Goal: Task Accomplishment & Management: Manage account settings

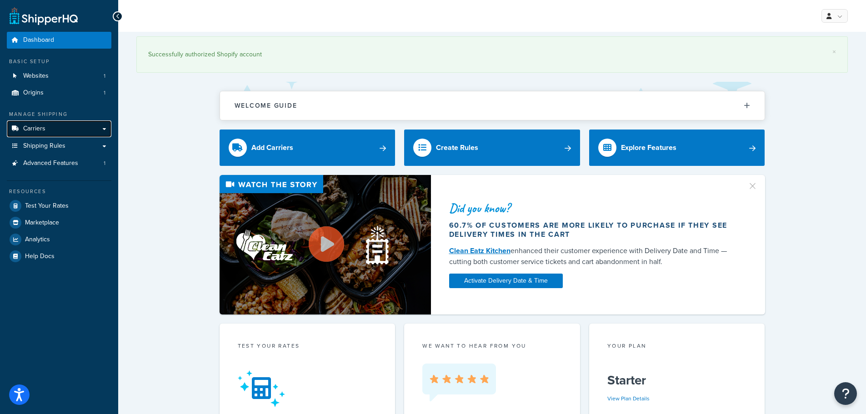
click at [85, 128] on link "Carriers" at bounding box center [59, 128] width 105 height 17
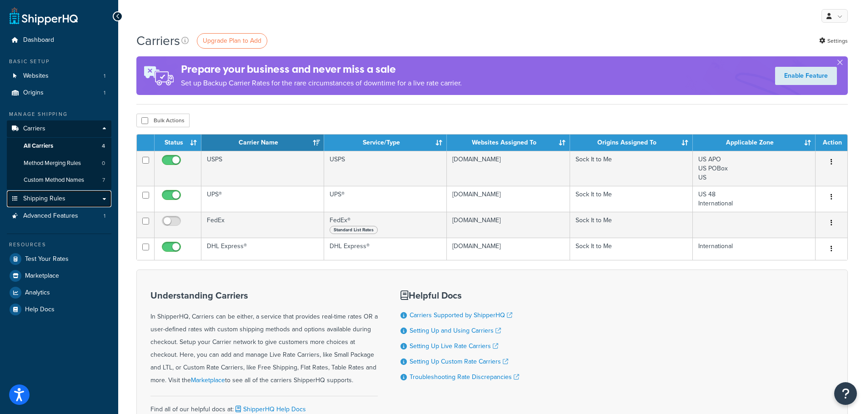
click at [81, 198] on link "Shipping Rules" at bounding box center [59, 198] width 105 height 17
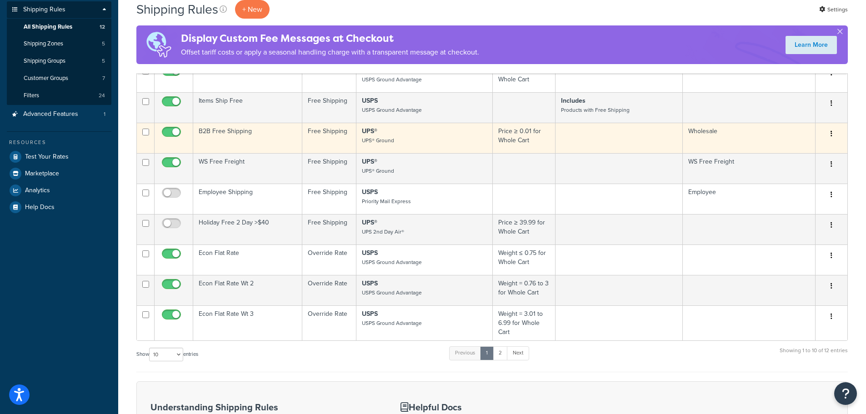
scroll to position [182, 0]
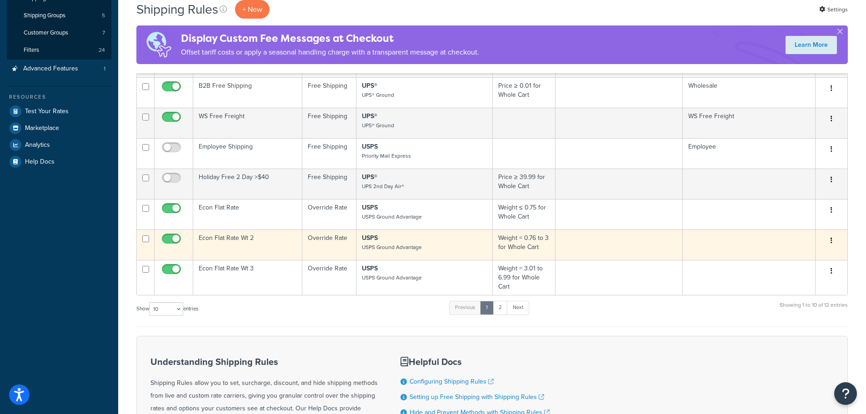
click at [830, 247] on button "button" at bounding box center [831, 241] width 13 height 15
click at [801, 265] on link "Edit" at bounding box center [801, 258] width 72 height 19
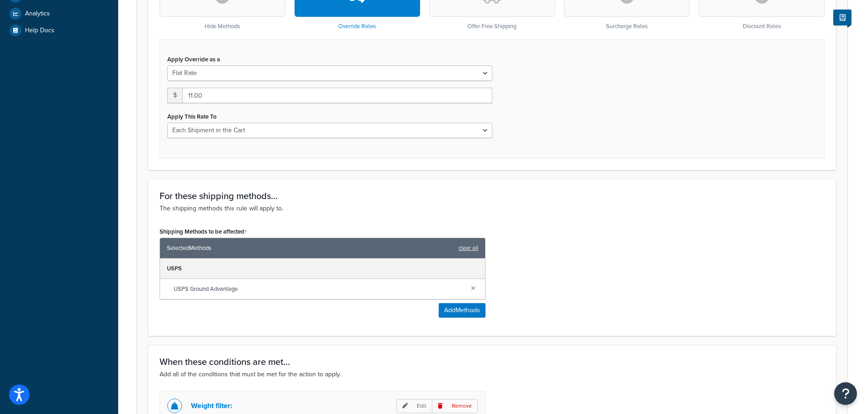
scroll to position [318, 0]
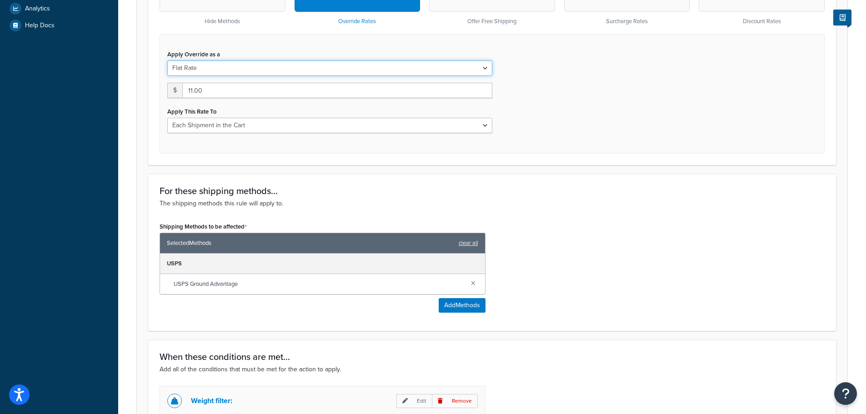
click at [484, 72] on select "Flat Rate Percentage Flat Rate & Percentage" at bounding box center [329, 67] width 325 height 15
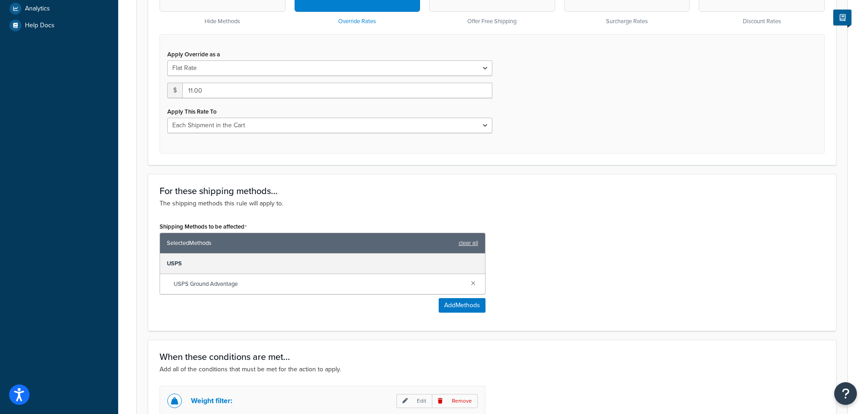
click at [546, 86] on div "Apply Override as a Flat Rate Percentage Flat Rate & Percentage $ 11.00 Apply T…" at bounding box center [492, 94] width 665 height 120
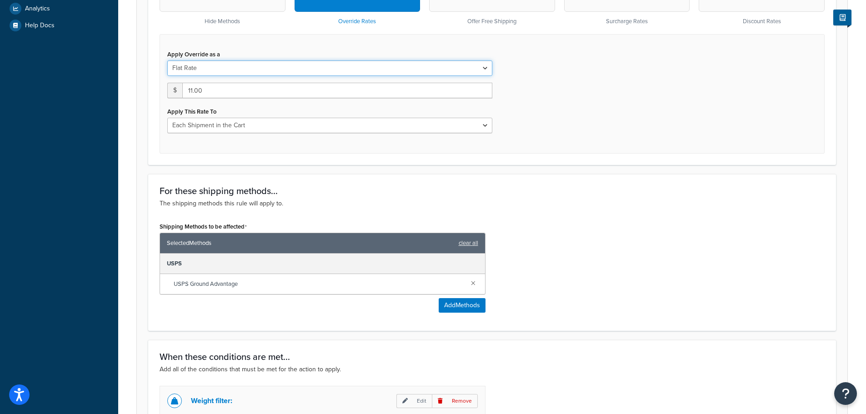
click at [485, 69] on select "Flat Rate Percentage Flat Rate & Percentage" at bounding box center [329, 67] width 325 height 15
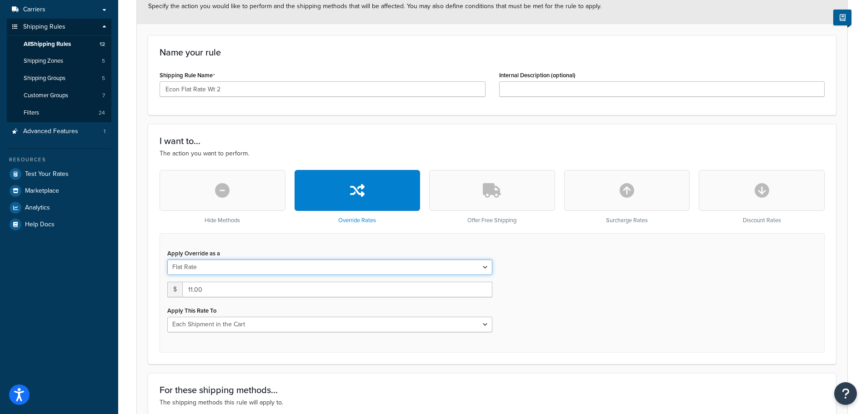
scroll to position [73, 0]
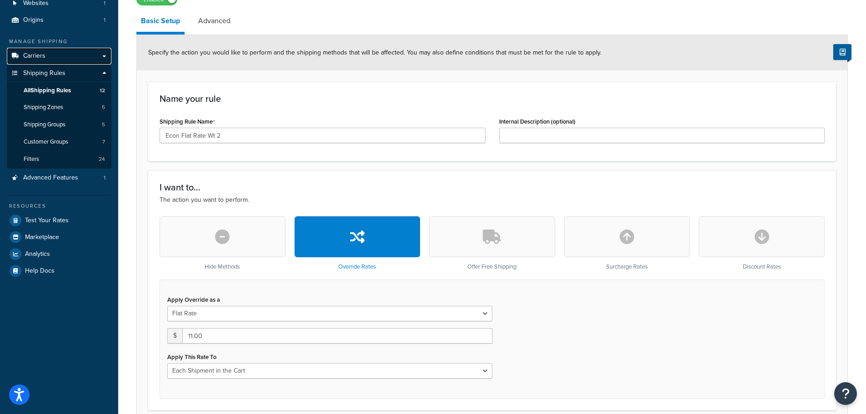
click at [48, 57] on link "Carriers" at bounding box center [59, 56] width 105 height 17
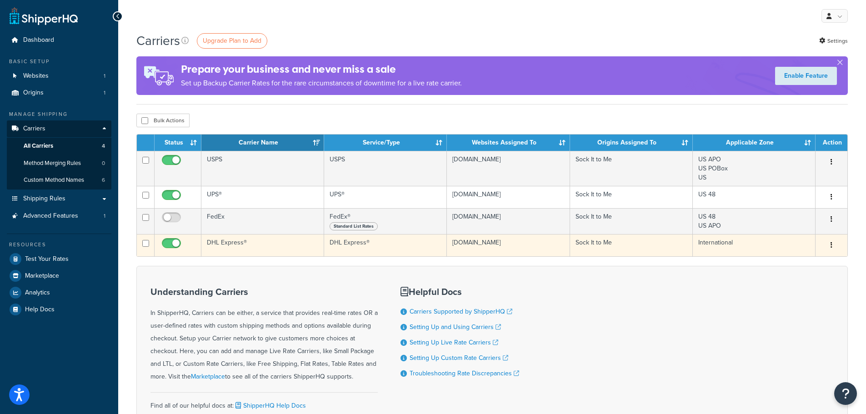
click at [832, 248] on icon "button" at bounding box center [831, 245] width 2 height 6
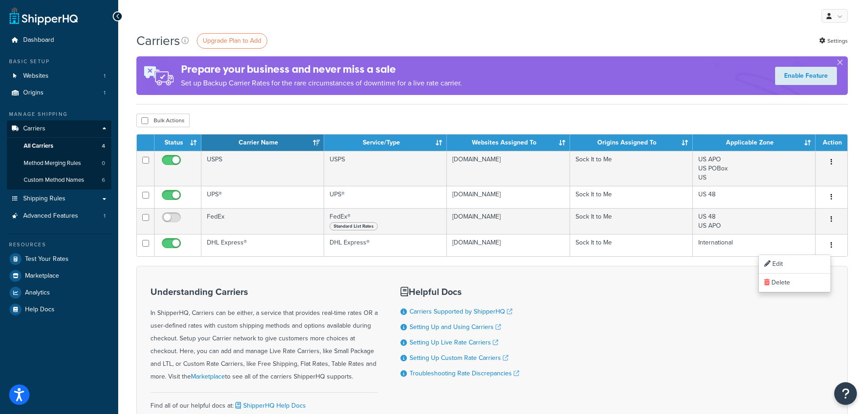
click at [630, 267] on div "Understanding Carriers In ShipperHQ, Carriers can be either, a service that pro…" at bounding box center [491, 353] width 711 height 174
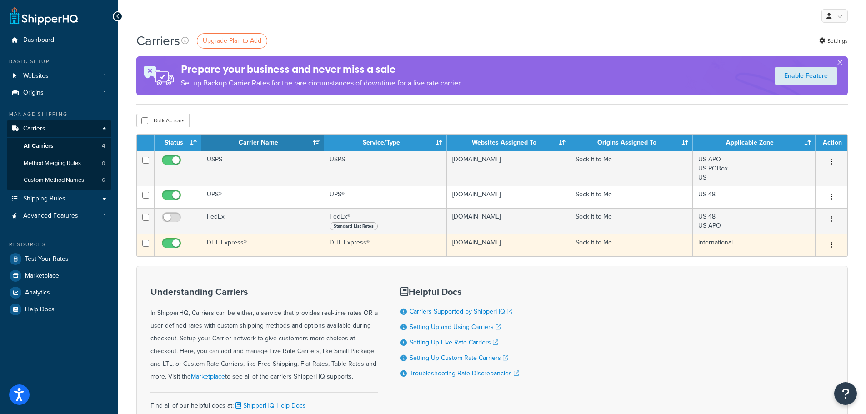
click at [830, 248] on icon "button" at bounding box center [831, 245] width 2 height 6
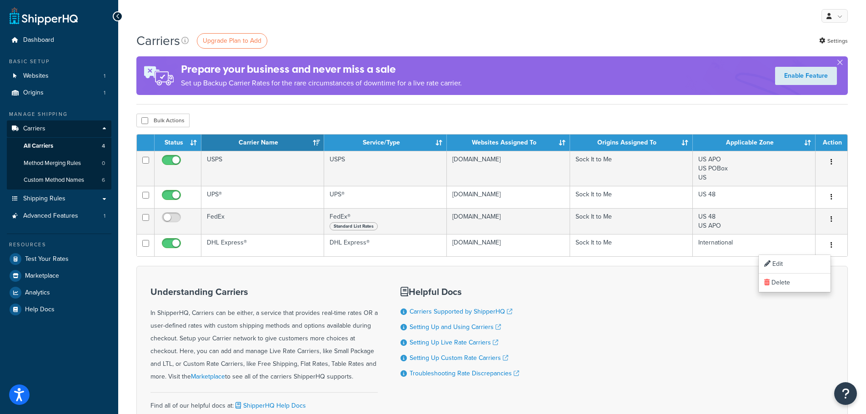
click at [675, 284] on div "Understanding Carriers In ShipperHQ, Carriers can be either, a service that pro…" at bounding box center [491, 353] width 711 height 174
click at [60, 254] on link "Test Your Rates" at bounding box center [59, 259] width 105 height 16
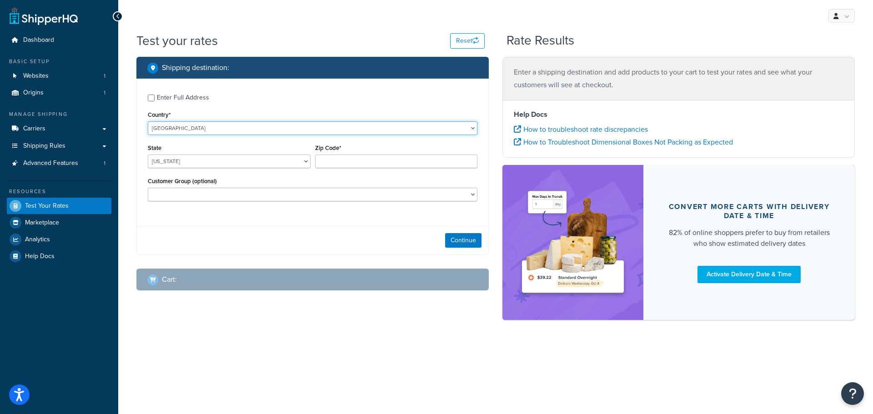
click at [195, 125] on select "[GEOGRAPHIC_DATA] [GEOGRAPHIC_DATA] [GEOGRAPHIC_DATA] [GEOGRAPHIC_DATA] [GEOGRA…" at bounding box center [313, 128] width 330 height 14
select select "CA"
click at [148, 121] on select "[GEOGRAPHIC_DATA] [GEOGRAPHIC_DATA] [GEOGRAPHIC_DATA] [GEOGRAPHIC_DATA] [GEOGRA…" at bounding box center [313, 128] width 330 height 14
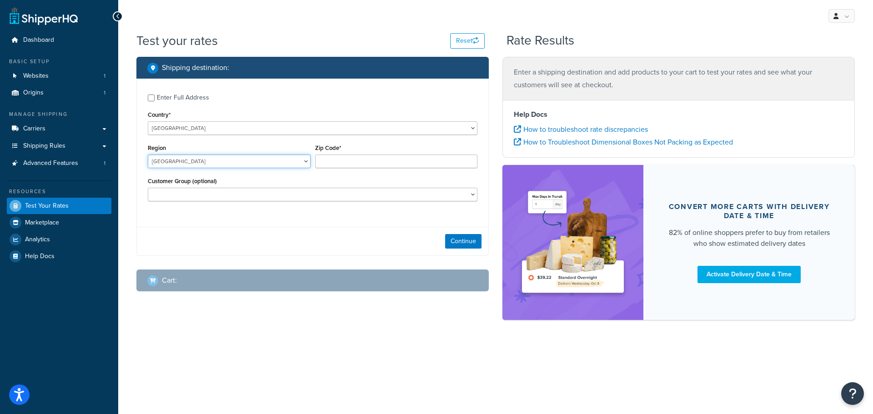
click at [300, 161] on select "Alberta British Columbia Manitoba New Brunswick Newfoundland and Labrador North…" at bounding box center [229, 162] width 163 height 14
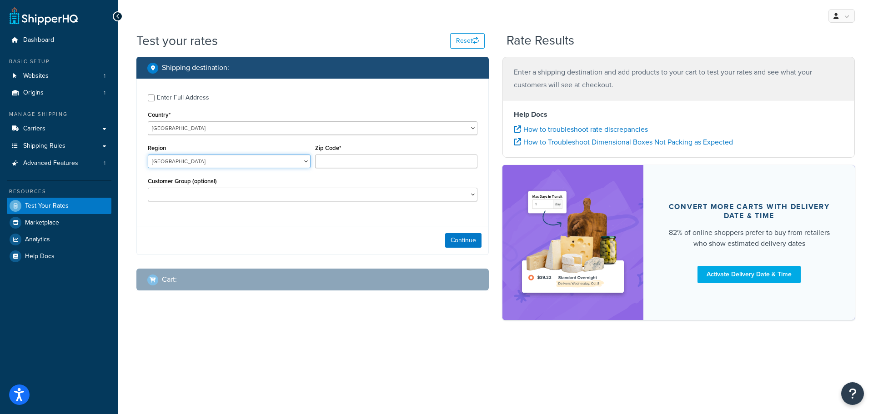
select select "BC"
click at [148, 155] on select "Alberta British Columbia Manitoba New Brunswick Newfoundland and Labrador North…" at bounding box center [229, 162] width 163 height 14
click at [353, 162] on input "Zip Code*" at bounding box center [396, 162] width 163 height 14
paste input "V3M 5Z8"
type input "V3M 5Z8"
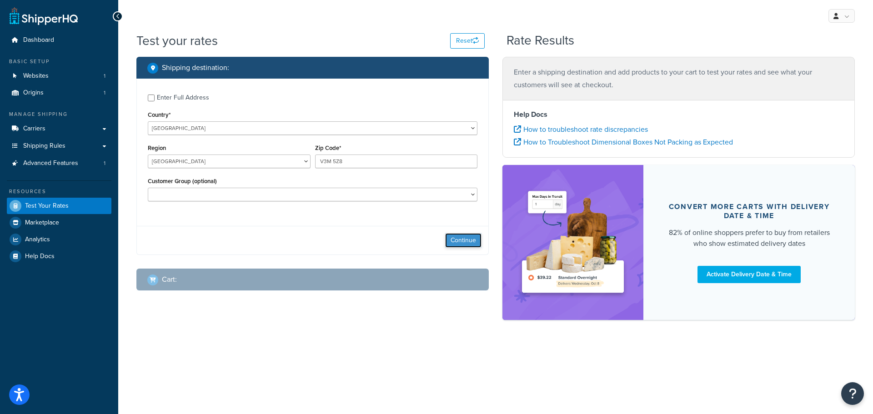
click at [467, 244] on button "Continue" at bounding box center [463, 240] width 36 height 15
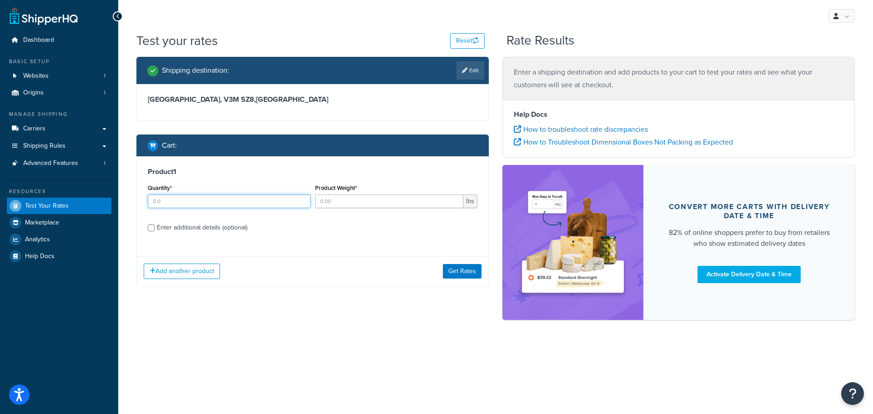
click at [209, 205] on input "Quantity*" at bounding box center [229, 202] width 163 height 14
type input "1"
click at [350, 198] on input "Product Weight*" at bounding box center [389, 202] width 149 height 14
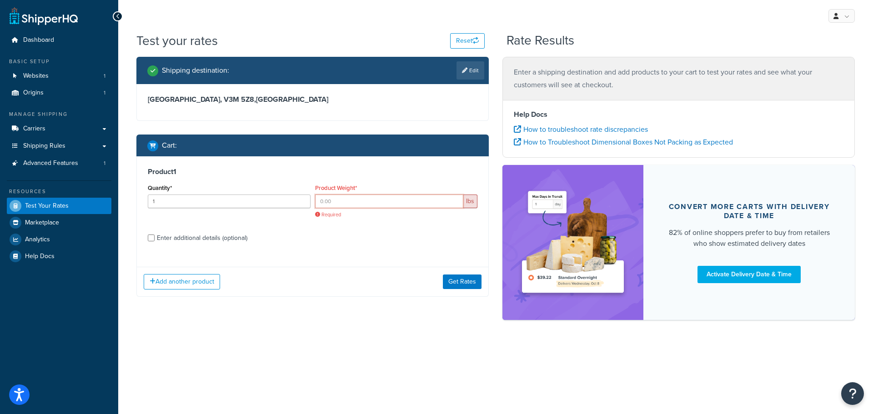
click at [324, 202] on input "Product Weight*" at bounding box center [389, 202] width 149 height 14
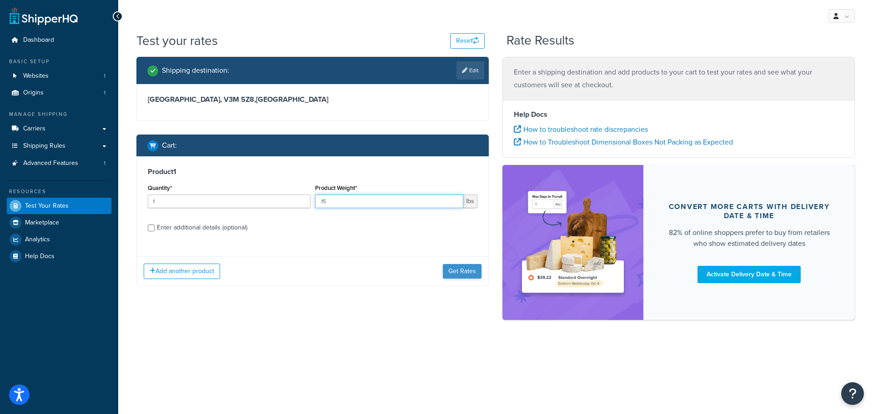
type input ".15"
click at [460, 272] on button "Get Rates" at bounding box center [462, 271] width 39 height 15
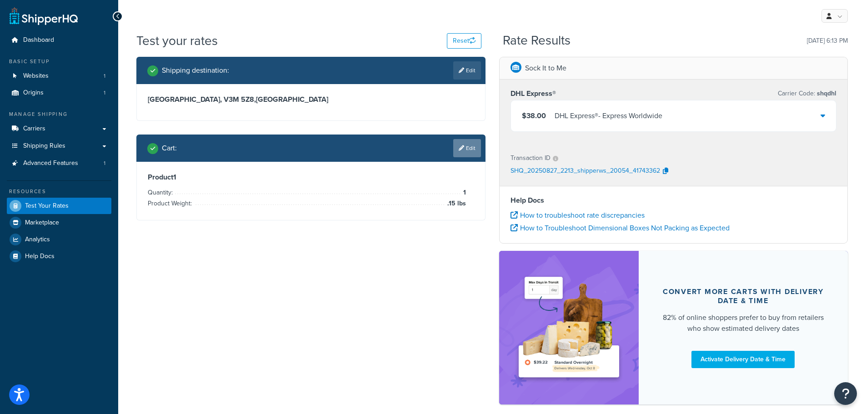
click at [464, 150] on link "Edit" at bounding box center [467, 148] width 28 height 18
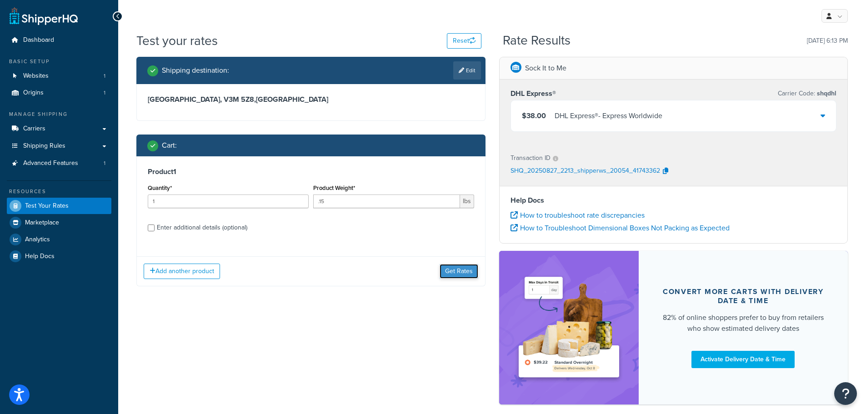
click at [452, 275] on button "Get Rates" at bounding box center [459, 271] width 39 height 15
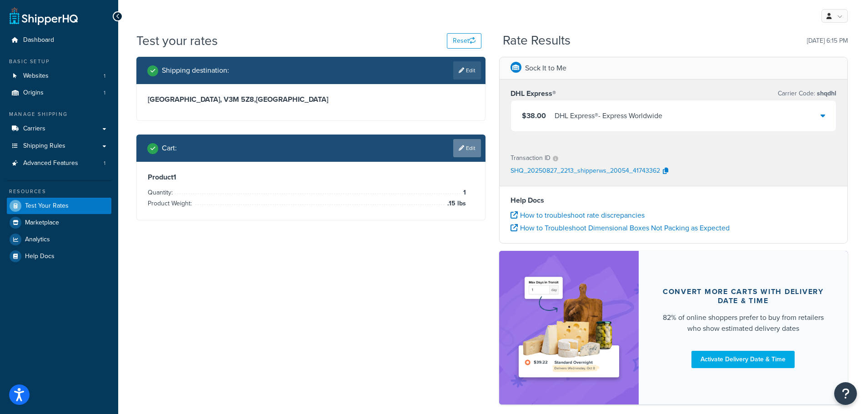
click at [464, 148] on link "Edit" at bounding box center [467, 148] width 28 height 18
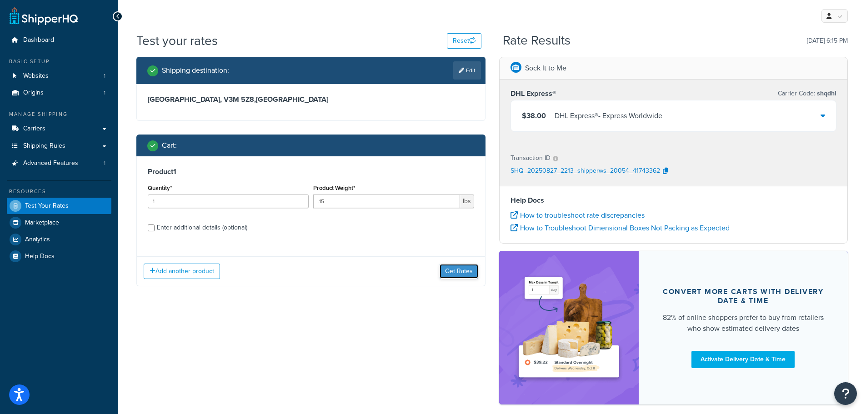
click at [464, 277] on button "Get Rates" at bounding box center [459, 271] width 39 height 15
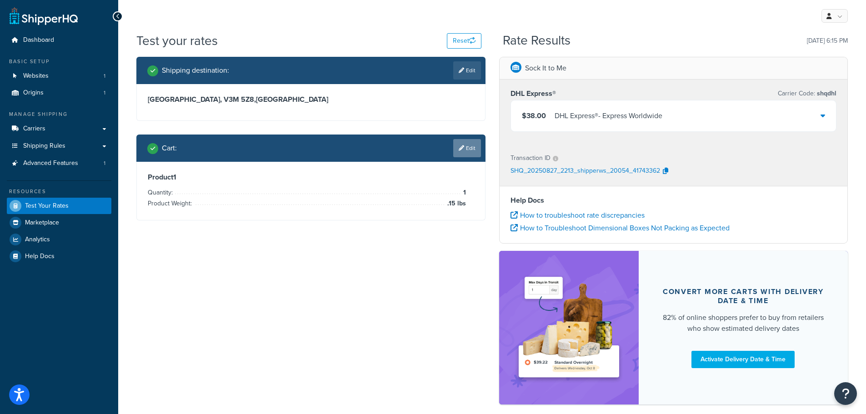
click at [465, 147] on link "Edit" at bounding box center [467, 148] width 28 height 18
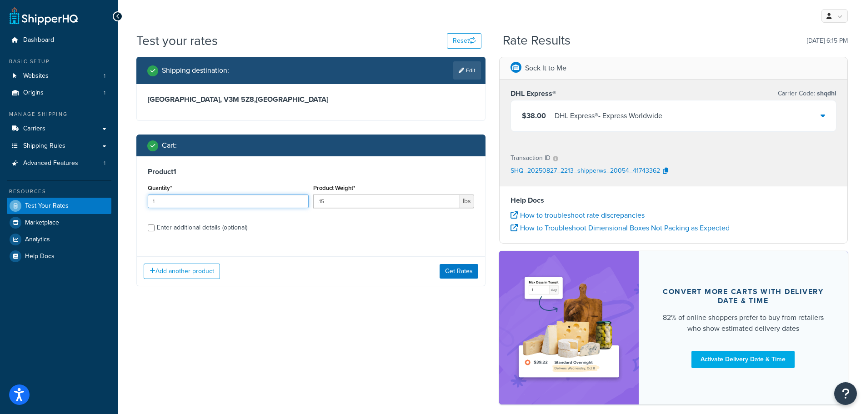
drag, startPoint x: 158, startPoint y: 200, endPoint x: 149, endPoint y: 200, distance: 9.5
click at [149, 200] on input "1" at bounding box center [228, 202] width 161 height 14
type input "2"
click at [452, 273] on button "Get Rates" at bounding box center [459, 271] width 39 height 15
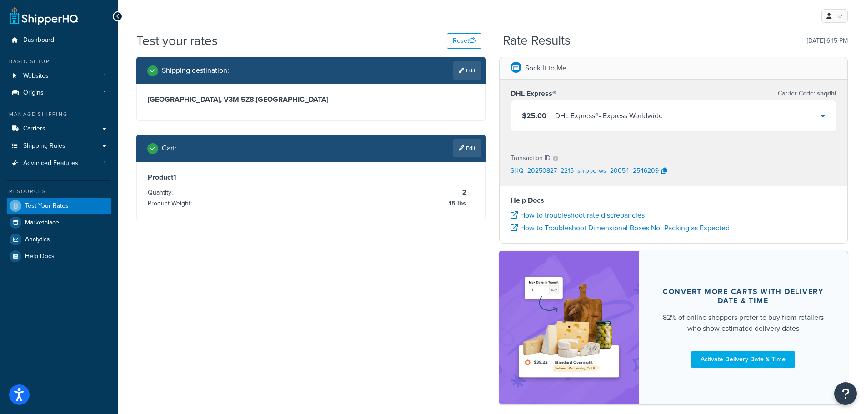
click at [362, 324] on div "Shipping destination : Edit British Columbia, V3M 5Z8 , Canada Cart : Edit Prod…" at bounding box center [492, 235] width 725 height 357
click at [70, 150] on link "Shipping Rules" at bounding box center [59, 146] width 105 height 17
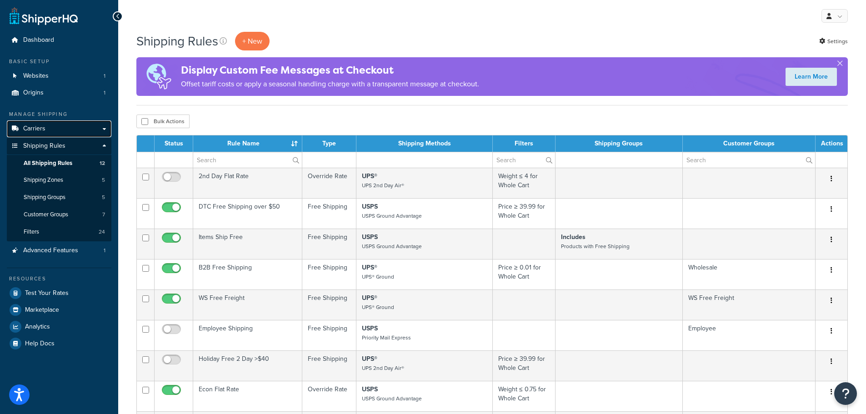
click at [62, 127] on link "Carriers" at bounding box center [59, 128] width 105 height 17
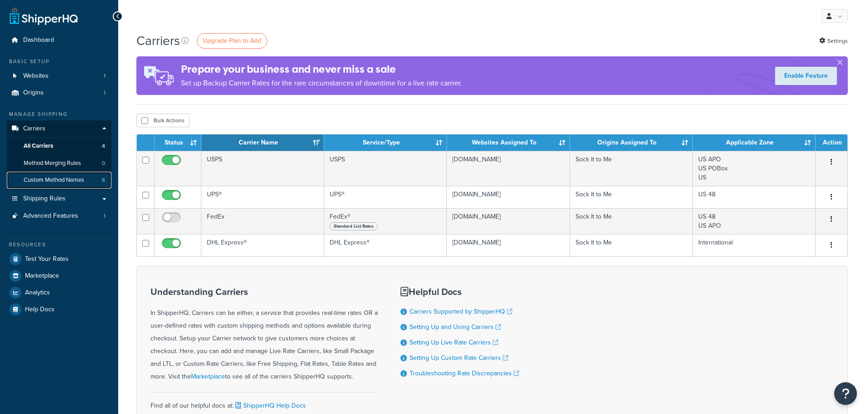
click at [63, 180] on span "Custom Method Names" at bounding box center [54, 180] width 60 height 8
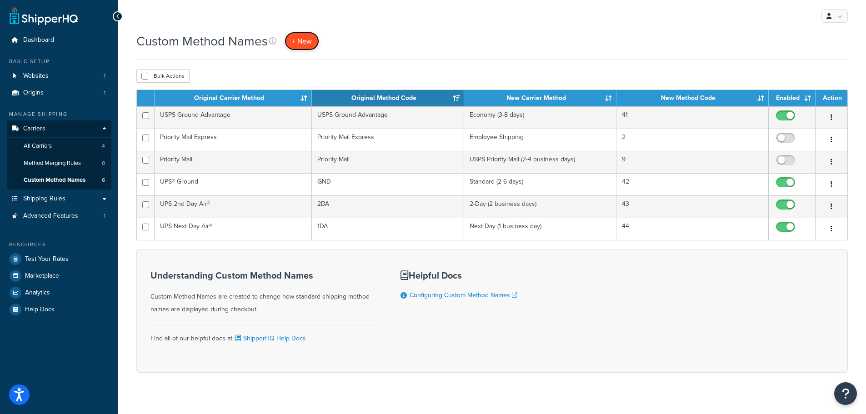
click at [308, 41] on span "+ New" at bounding box center [302, 41] width 20 height 10
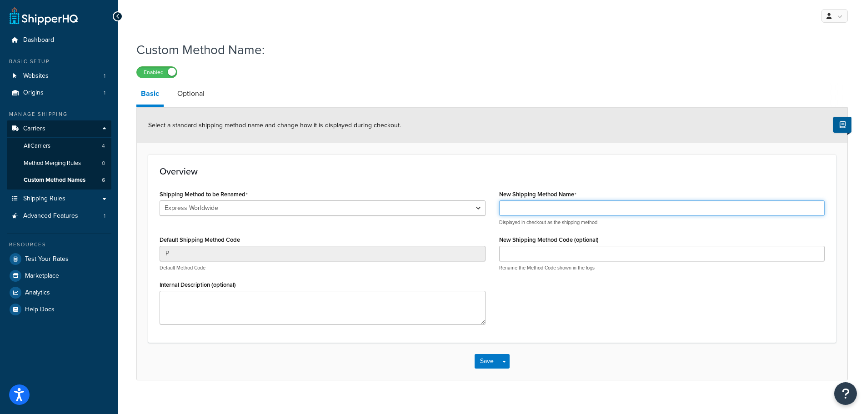
click at [536, 212] on input "New Shipping Method Name" at bounding box center [662, 207] width 326 height 15
click at [568, 208] on input "Express Worldwide" at bounding box center [662, 207] width 326 height 15
drag, startPoint x: 599, startPoint y: 210, endPoint x: 574, endPoint y: 213, distance: 25.7
click at [574, 213] on input "Express Worldwide (2-6 business days)" at bounding box center [662, 207] width 326 height 15
click at [600, 209] on input "Express Worldwide (2-6 days)" at bounding box center [662, 207] width 326 height 15
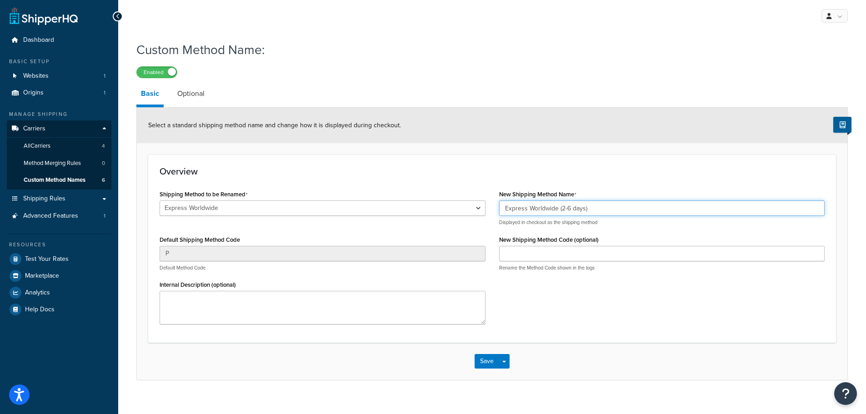
type input "Express Worldwide (2-6 days)"
click at [594, 255] on input "New Shipping Method Code (optional)" at bounding box center [662, 253] width 326 height 15
type input "48"
click at [631, 285] on div "Shipping Method to be Renamed Express Worldwide Ground 2nd Day Standard Overnig…" at bounding box center [492, 260] width 679 height 144
click at [490, 366] on button "Save" at bounding box center [487, 361] width 25 height 15
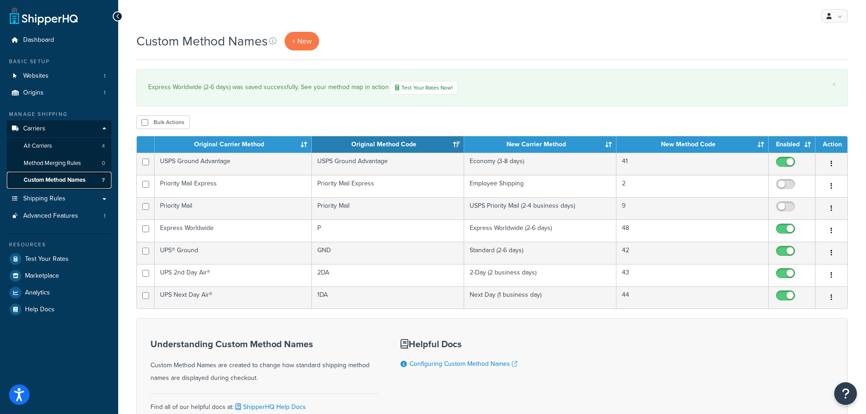
click at [85, 178] on span "Custom Method Names" at bounding box center [55, 180] width 62 height 8
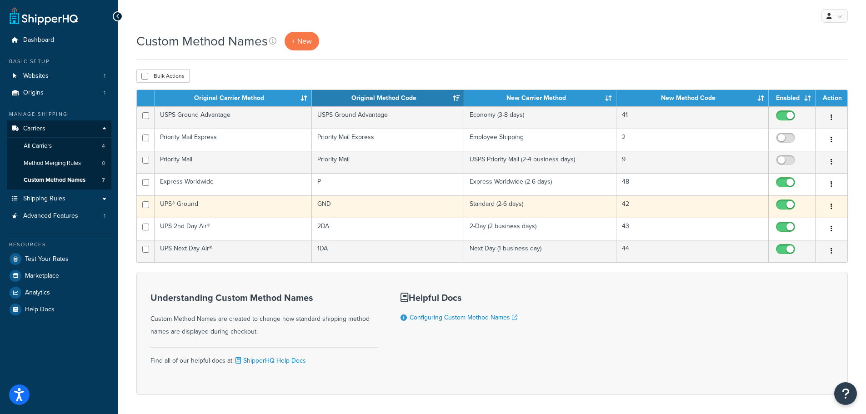
click at [832, 209] on icon "button" at bounding box center [831, 206] width 2 height 6
click at [770, 226] on link "Edit" at bounding box center [795, 225] width 72 height 19
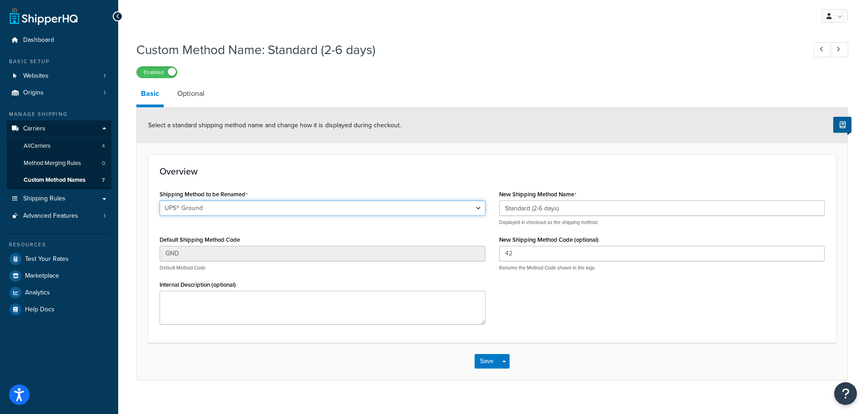
click at [474, 210] on select "Express Worldwide Ground 2nd Day Standard Overnight UPS® Ground UPS Next Day Ai…" at bounding box center [323, 207] width 326 height 15
select select "693731"
click at [160, 201] on select "Express Worldwide Ground 2nd Day Standard Overnight UPS® Ground UPS Next Day Ai…" at bounding box center [323, 207] width 326 height 15
type input "FEDEX_GROUND"
click at [482, 362] on button "Save" at bounding box center [487, 361] width 25 height 15
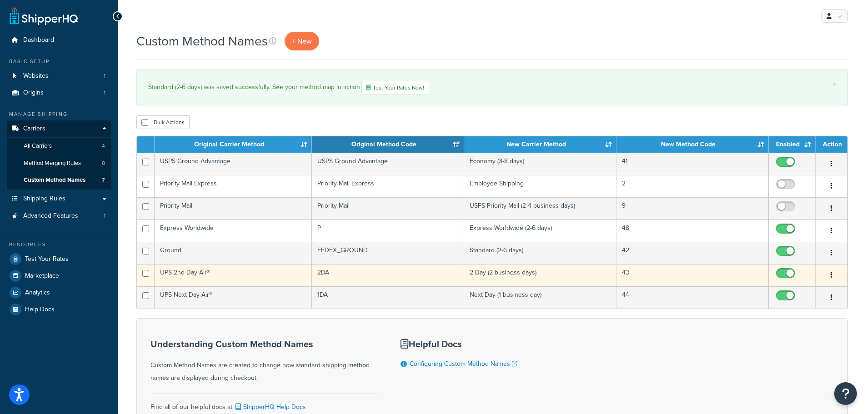
click at [830, 276] on icon "button" at bounding box center [831, 275] width 2 height 6
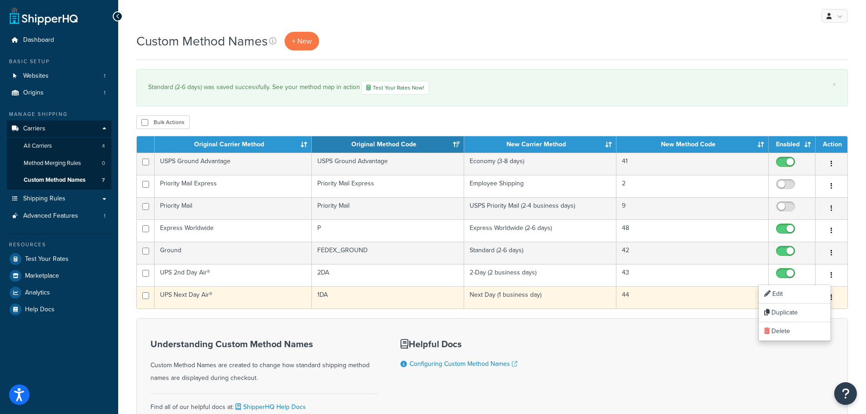
drag, startPoint x: 790, startPoint y: 298, endPoint x: 785, endPoint y: 299, distance: 5.5
click at [790, 298] on input "checkbox" at bounding box center [786, 297] width 25 height 11
click at [778, 297] on input "checkbox" at bounding box center [786, 297] width 25 height 11
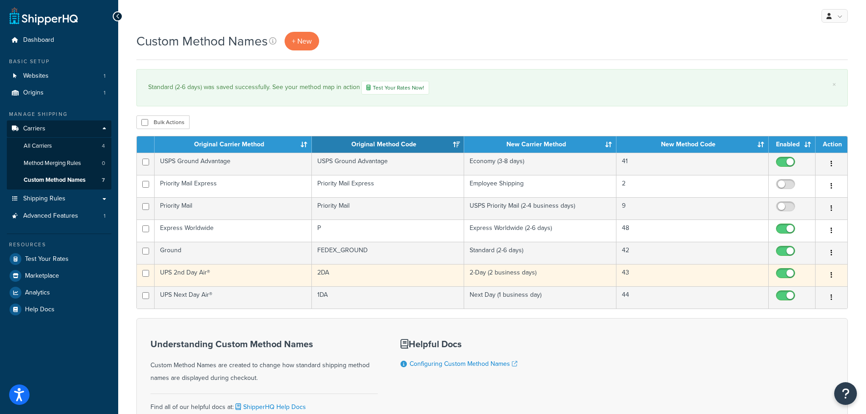
click at [829, 271] on button "button" at bounding box center [831, 275] width 13 height 15
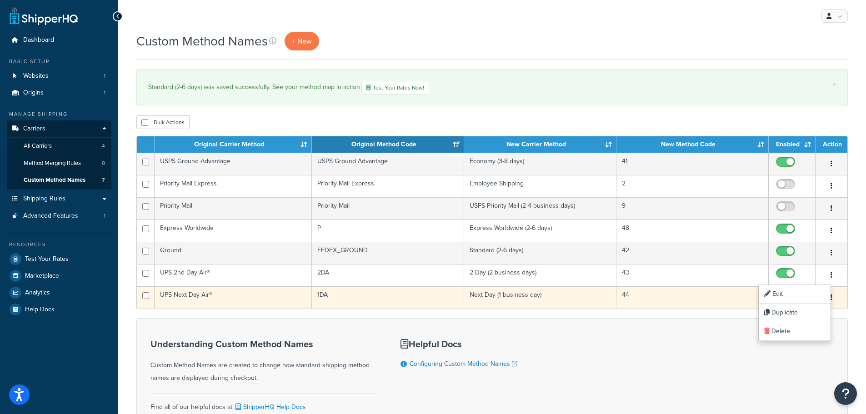
click at [783, 293] on input "checkbox" at bounding box center [786, 297] width 25 height 11
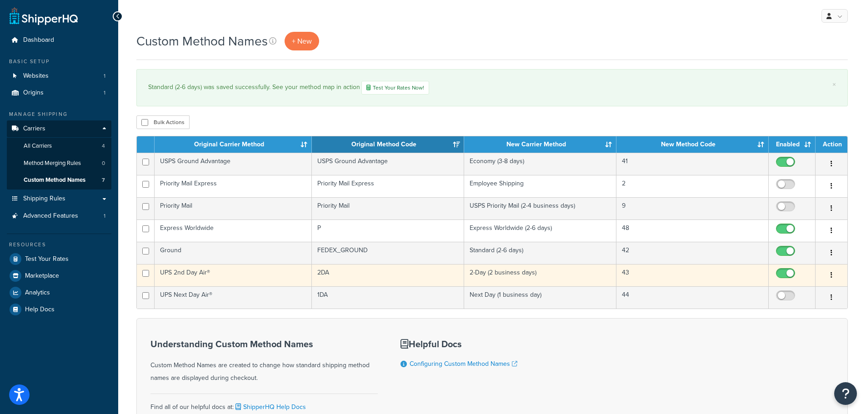
click at [833, 278] on button "button" at bounding box center [831, 275] width 13 height 15
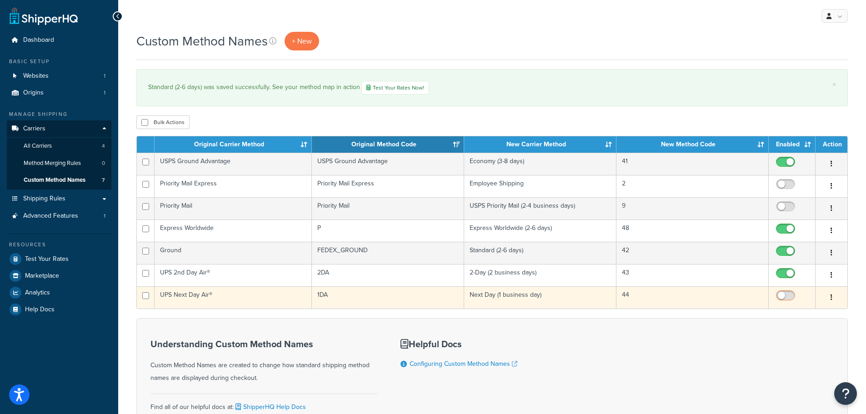
click at [787, 296] on input "checkbox" at bounding box center [786, 297] width 25 height 11
checkbox input "true"
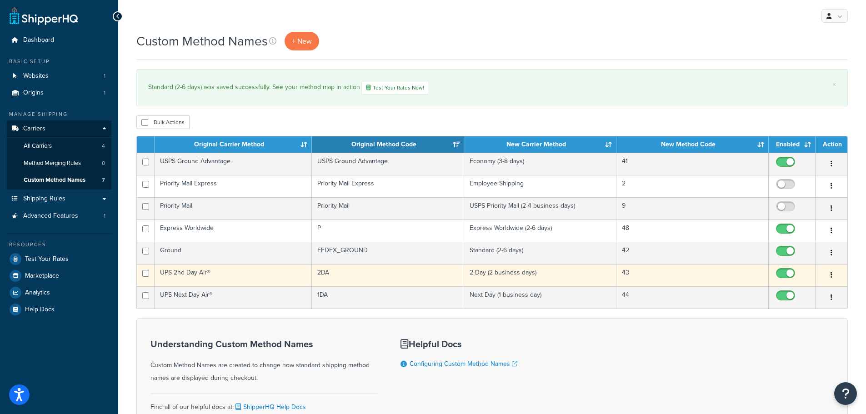
click at [833, 278] on button "button" at bounding box center [831, 275] width 13 height 15
click at [780, 292] on link "Edit" at bounding box center [795, 294] width 72 height 19
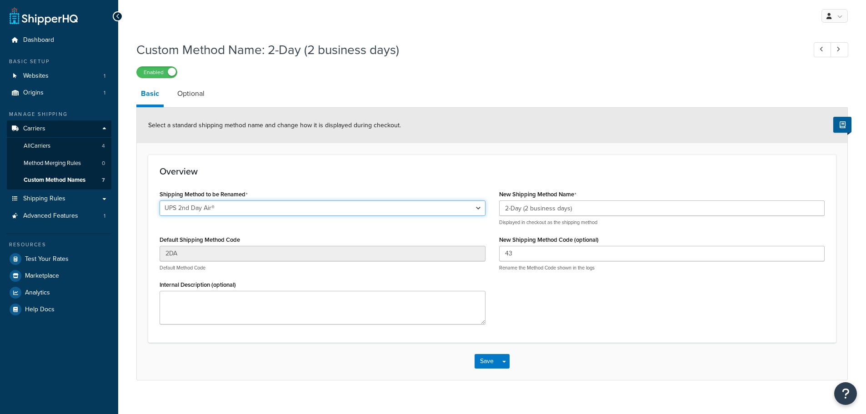
click at [303, 205] on select "Express Worldwide Ground 2nd Day Standard Overnight UPS® Ground UPS Next Day Ai…" at bounding box center [323, 207] width 326 height 15
select select "693732"
click at [160, 201] on select "Express Worldwide Ground 2nd Day Standard Overnight UPS® Ground UPS Next Day Ai…" at bounding box center [323, 207] width 326 height 15
type input "FEDEX_2_DAY"
click at [491, 366] on button "Save" at bounding box center [487, 361] width 25 height 15
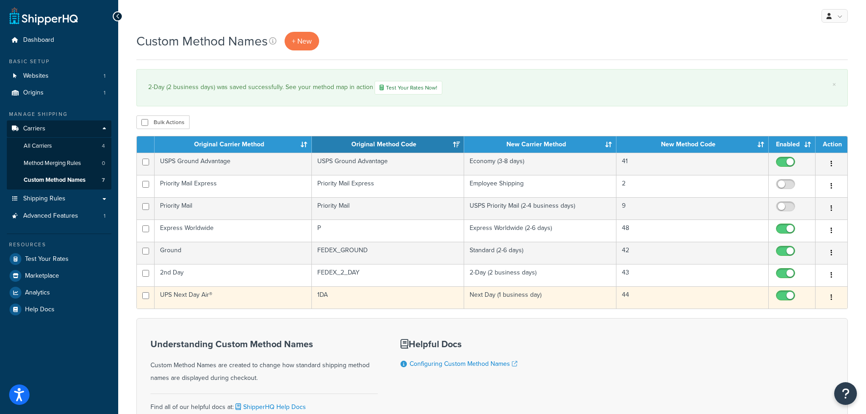
click at [830, 298] on button "button" at bounding box center [831, 297] width 13 height 15
click at [803, 315] on link "Edit" at bounding box center [795, 316] width 72 height 19
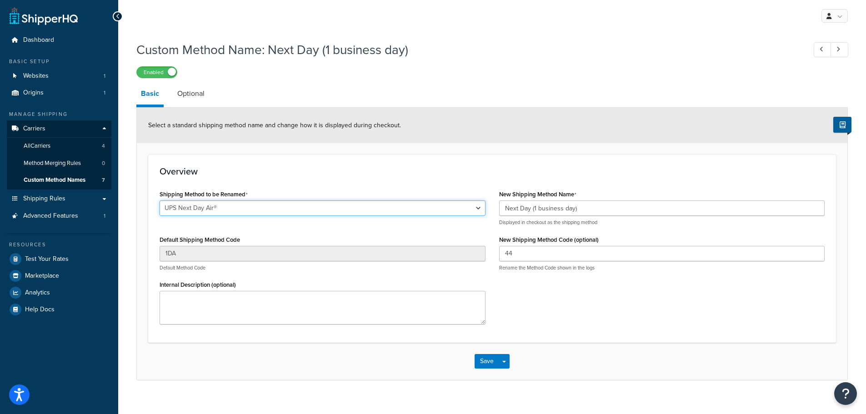
click at [265, 209] on select "Express Worldwide Ground 2nd Day Standard Overnight UPS® Ground UPS Next Day Ai…" at bounding box center [323, 207] width 326 height 15
select select "693735"
click at [160, 201] on select "Express Worldwide Ground 2nd Day Standard Overnight UPS® Ground UPS Next Day Ai…" at bounding box center [323, 207] width 326 height 15
type input "STANDARD_OVERNIGHT"
click at [494, 362] on button "Save" at bounding box center [487, 361] width 25 height 15
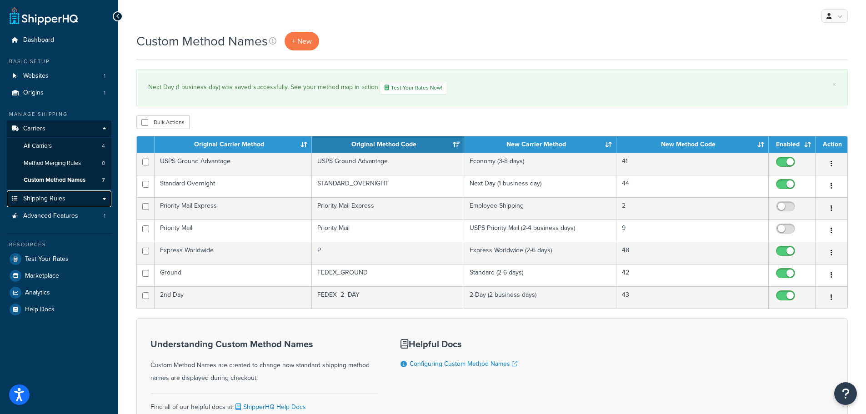
click at [100, 201] on link "Shipping Rules" at bounding box center [59, 198] width 105 height 17
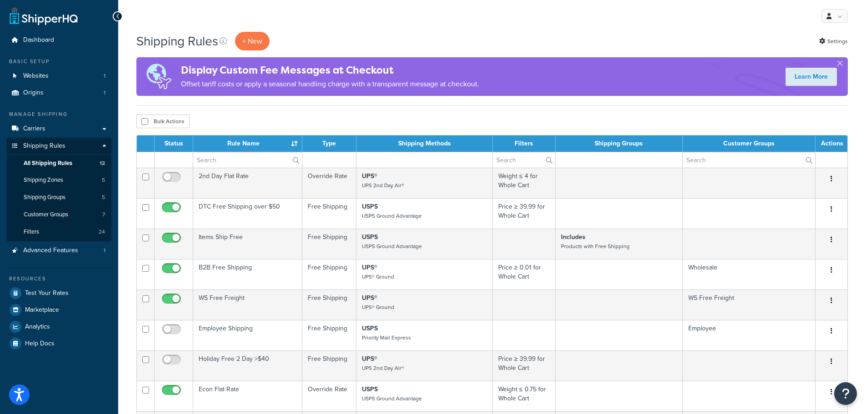
click at [501, 35] on div "Shipping Rules + New Settings" at bounding box center [491, 41] width 711 height 19
click at [52, 296] on span "Test Your Rates" at bounding box center [47, 294] width 44 height 8
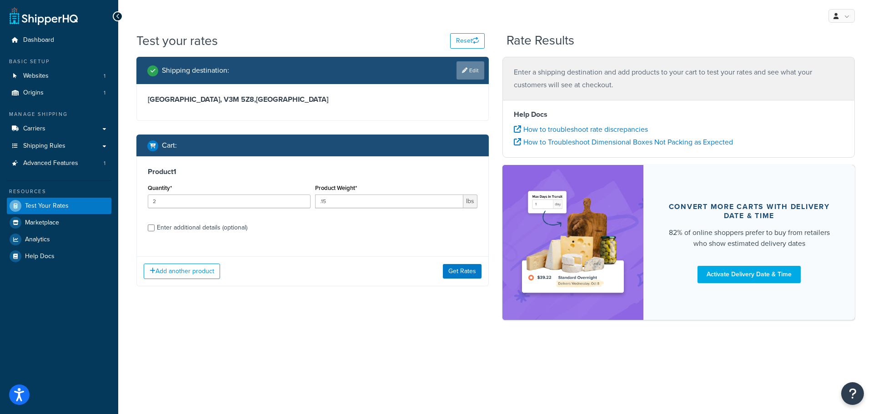
click at [466, 74] on link "Edit" at bounding box center [470, 70] width 28 height 18
select select "CA"
select select "BC"
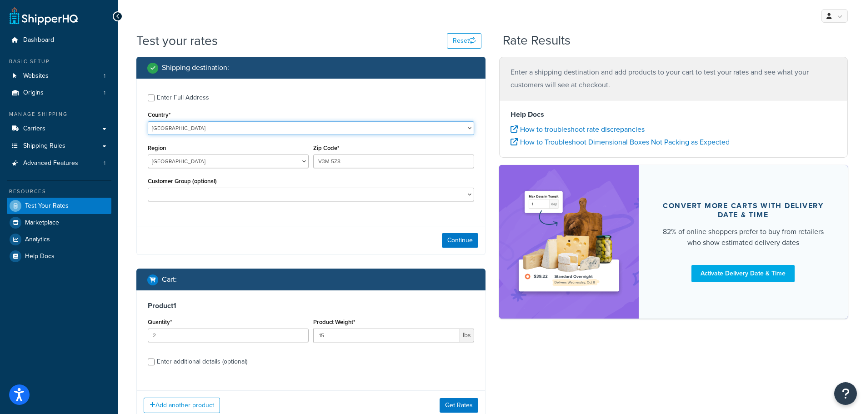
click at [218, 129] on select "[GEOGRAPHIC_DATA] [GEOGRAPHIC_DATA] [GEOGRAPHIC_DATA] [GEOGRAPHIC_DATA] [GEOGRA…" at bounding box center [311, 128] width 326 height 14
click at [250, 132] on select "[GEOGRAPHIC_DATA] [GEOGRAPHIC_DATA] [GEOGRAPHIC_DATA] [GEOGRAPHIC_DATA] [GEOGRA…" at bounding box center [311, 128] width 326 height 14
select select "US"
click at [148, 121] on select "[GEOGRAPHIC_DATA] [GEOGRAPHIC_DATA] [GEOGRAPHIC_DATA] [GEOGRAPHIC_DATA] [GEOGRA…" at bounding box center [311, 128] width 326 height 14
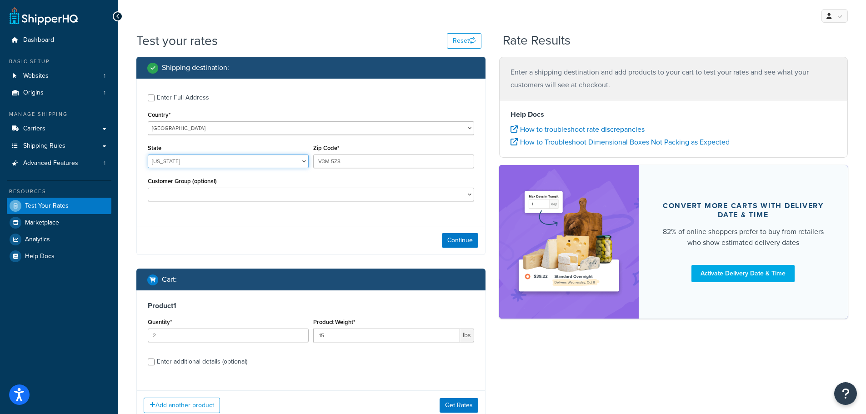
click at [303, 162] on select "[US_STATE] [US_STATE] [US_STATE] [US_STATE] [US_STATE] Armed Forces Americas Ar…" at bounding box center [228, 162] width 161 height 14
select select "OR"
click at [148, 155] on select "[US_STATE] [US_STATE] [US_STATE] [US_STATE] [US_STATE] Armed Forces Americas Ar…" at bounding box center [228, 162] width 161 height 14
drag, startPoint x: 347, startPoint y: 160, endPoint x: 305, endPoint y: 155, distance: 42.6
click at [307, 156] on div "State Alabama Alaska American Samoa Arizona Arkansas Armed Forces Americas Arme…" at bounding box center [310, 158] width 331 height 33
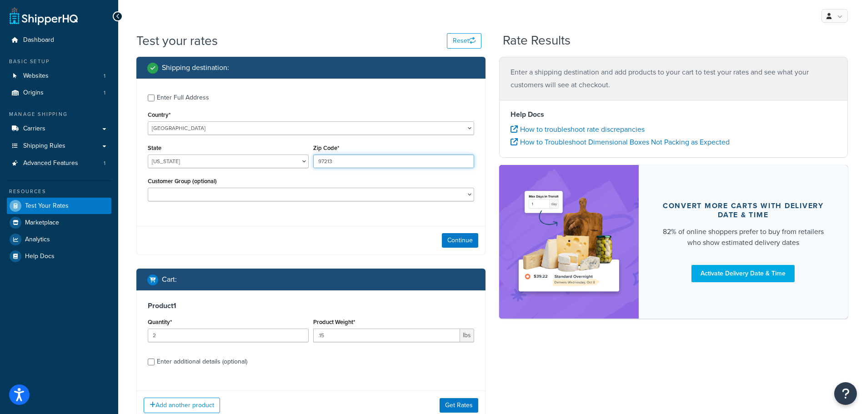
type input "97213"
drag, startPoint x: 160, startPoint y: 336, endPoint x: 150, endPoint y: 336, distance: 9.1
click at [150, 336] on input "2" at bounding box center [228, 336] width 161 height 14
type input "1"
type input "96"
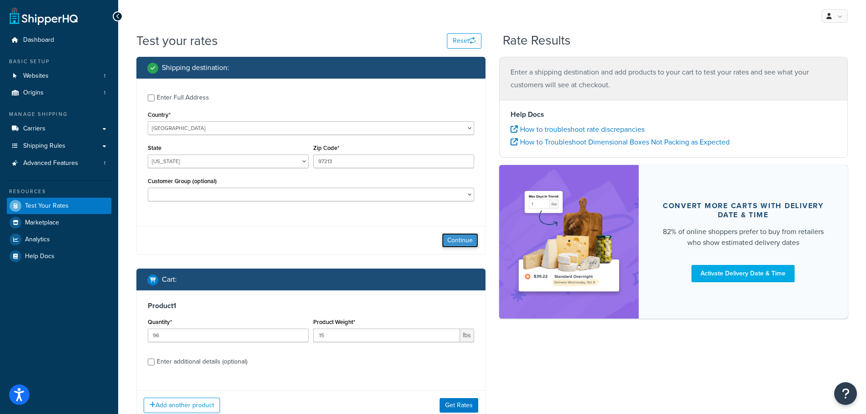
click at [455, 241] on button "Continue" at bounding box center [460, 240] width 36 height 15
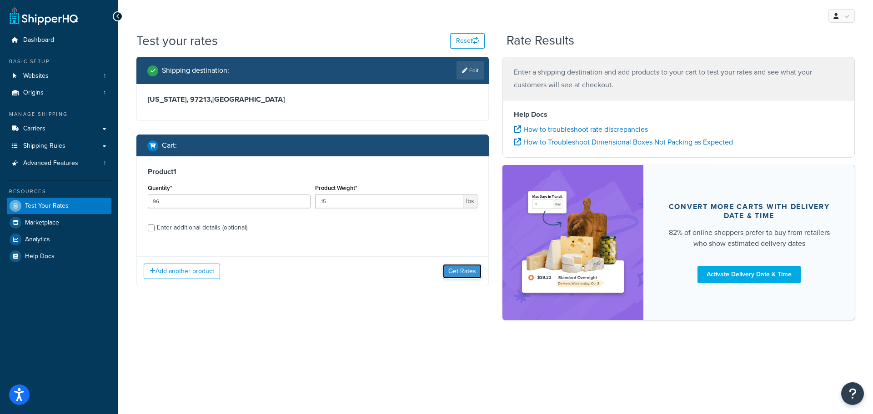
click at [450, 269] on button "Get Rates" at bounding box center [462, 271] width 39 height 15
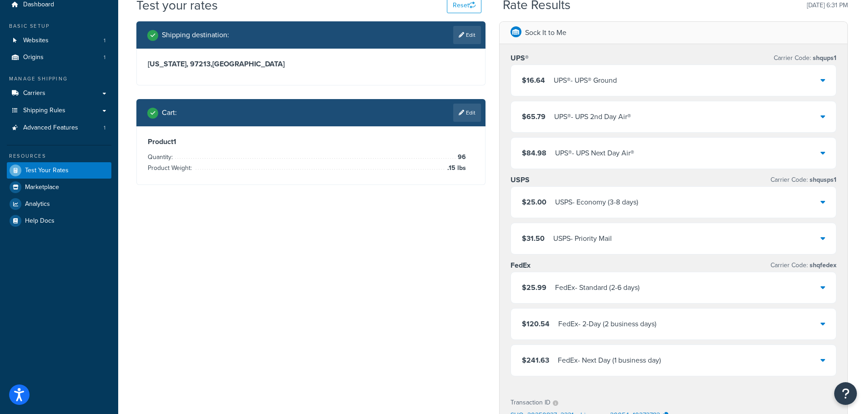
scroll to position [91, 0]
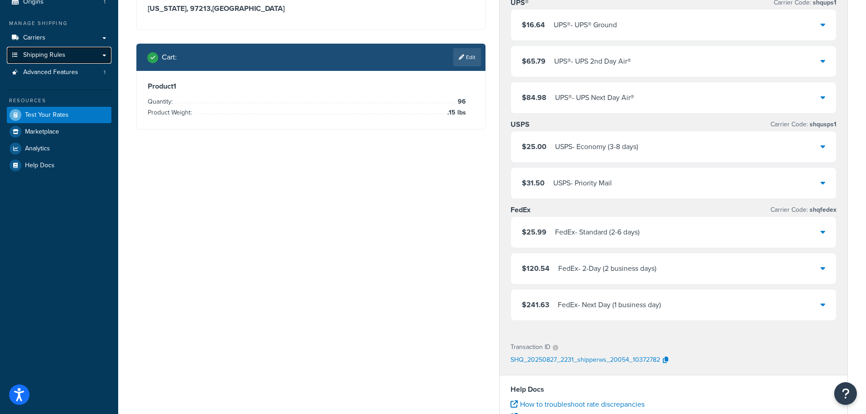
click at [81, 56] on link "Shipping Rules" at bounding box center [59, 55] width 105 height 17
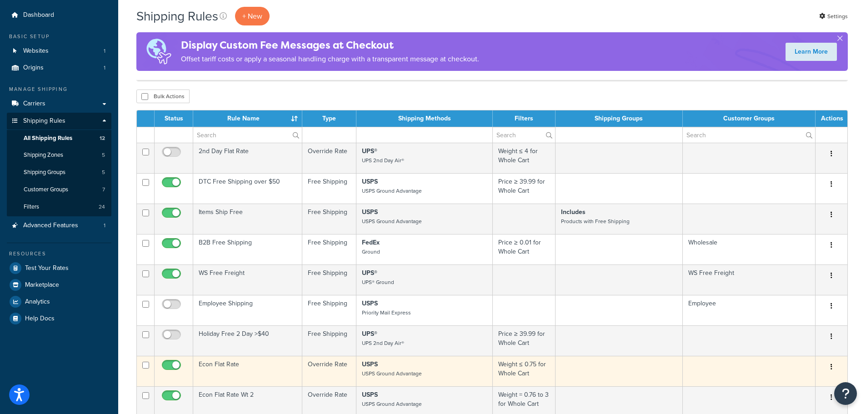
scroll to position [136, 0]
